Goal: Transaction & Acquisition: Purchase product/service

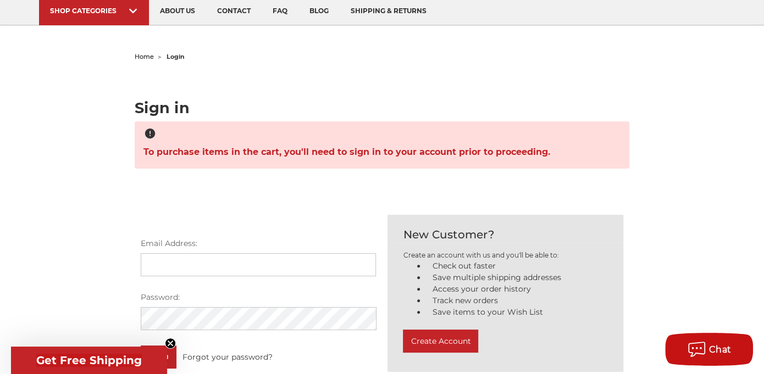
scroll to position [165, 0]
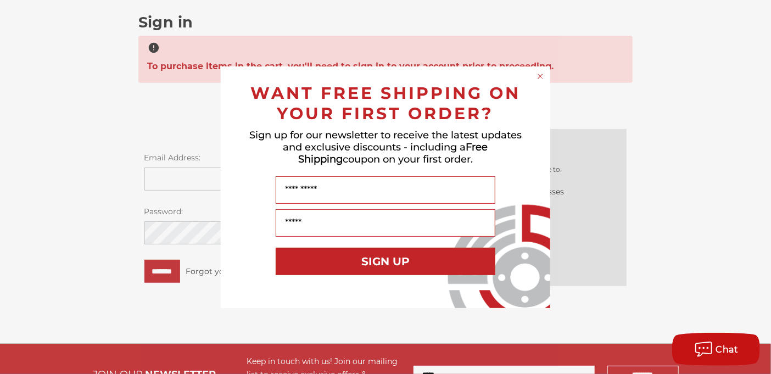
click at [541, 75] on circle "Close dialog" at bounding box center [541, 76] width 10 height 10
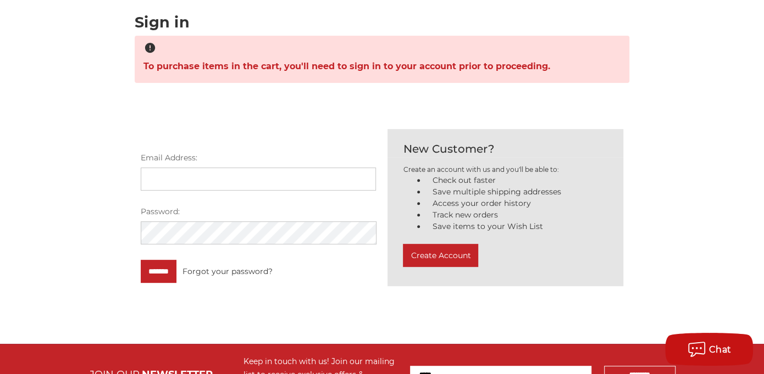
click at [171, 174] on input "Email Address:" at bounding box center [259, 179] width 236 height 23
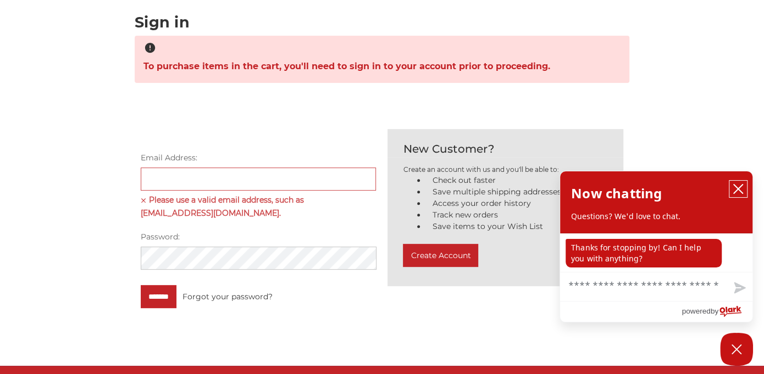
click at [741, 192] on icon "close chatbox" at bounding box center [737, 188] width 11 height 11
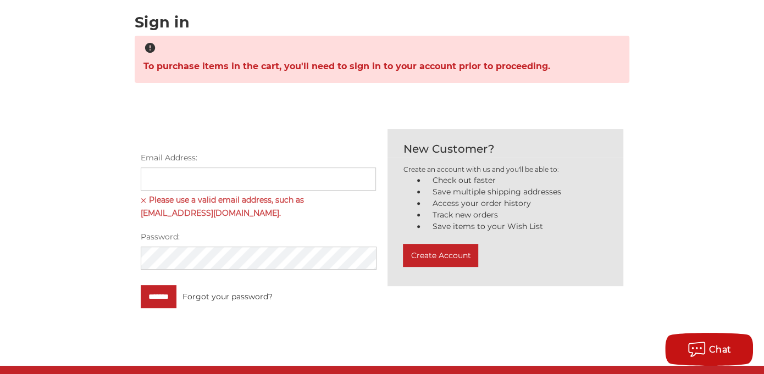
click at [165, 176] on input "Email Address:" at bounding box center [259, 179] width 236 height 23
paste input "**********"
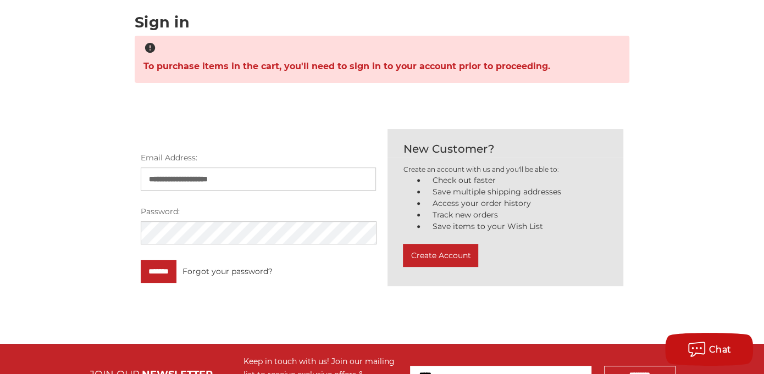
type input "**********"
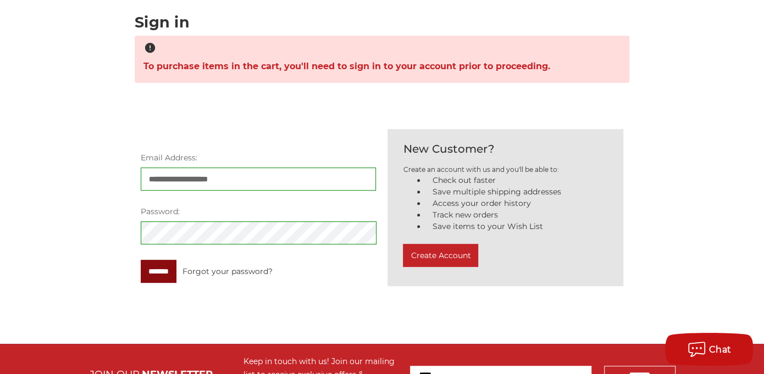
click at [160, 273] on input "*******" at bounding box center [159, 271] width 36 height 23
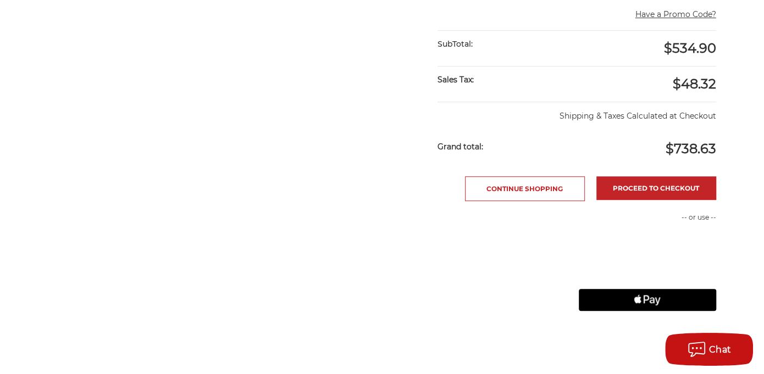
scroll to position [439, 0]
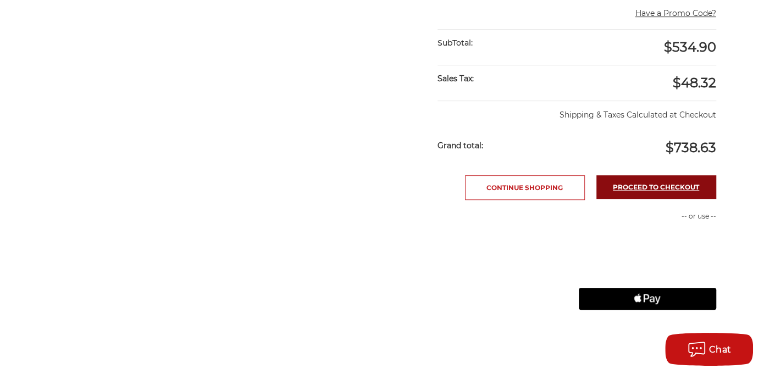
click at [654, 185] on link "Proceed to checkout" at bounding box center [656, 187] width 120 height 24
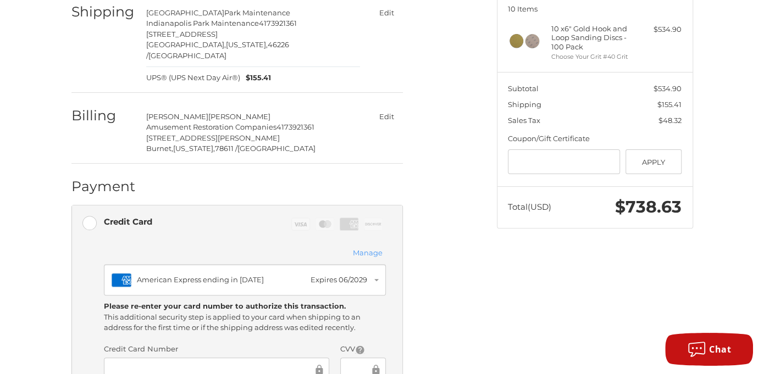
scroll to position [202, 0]
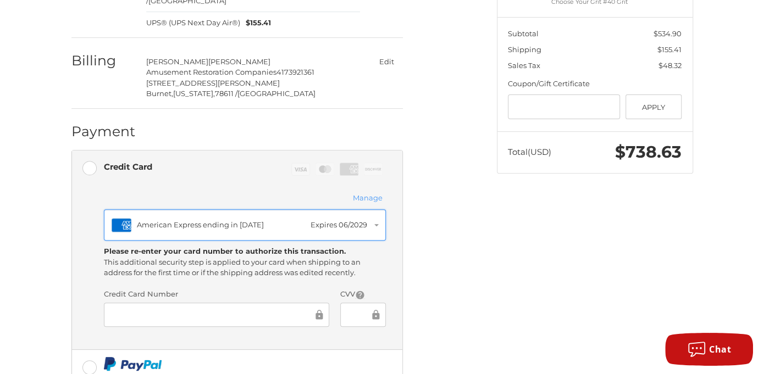
click at [376, 209] on button "Amex American Express ending in 2009 Expires 06/2029" at bounding box center [245, 225] width 282 height 32
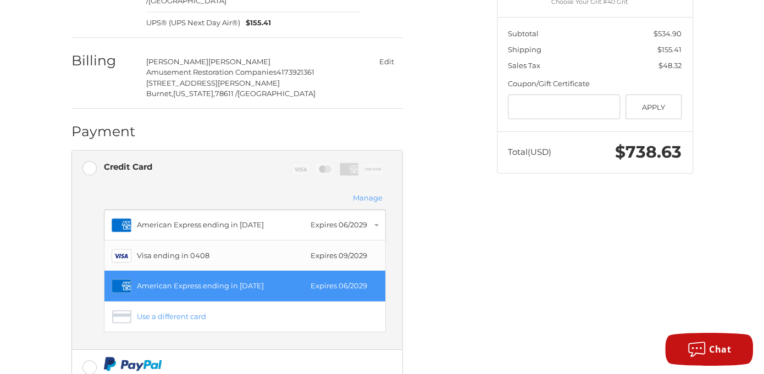
click at [166, 251] on div "Visa ending in 0408" at bounding box center [221, 256] width 169 height 11
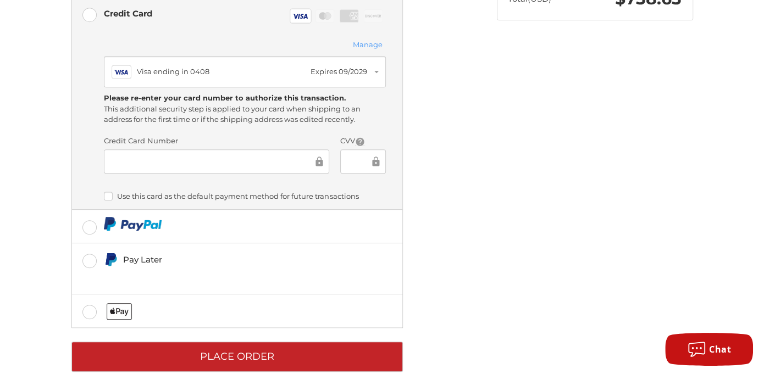
scroll to position [357, 0]
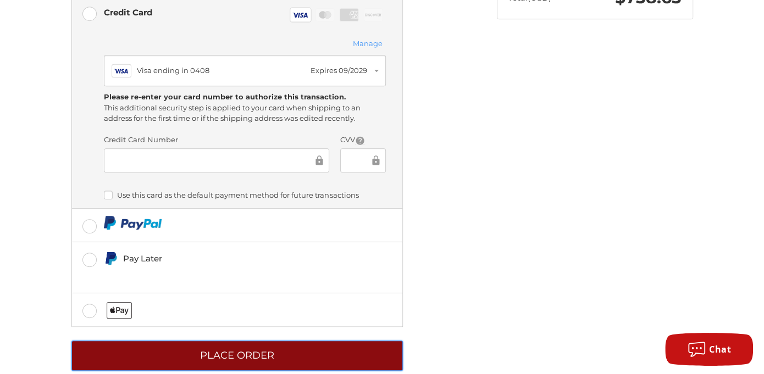
click at [248, 341] on button "Place Order" at bounding box center [236, 356] width 331 height 30
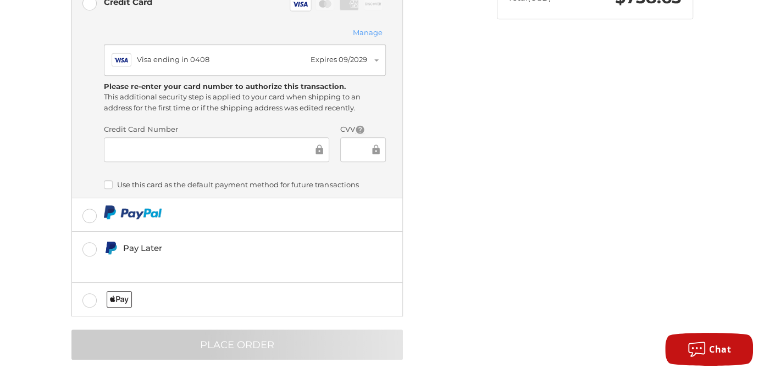
scroll to position [18, 0]
